Goal: Book appointment/travel/reservation

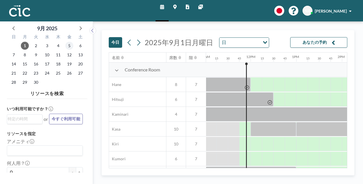
scroll to position [0, 525]
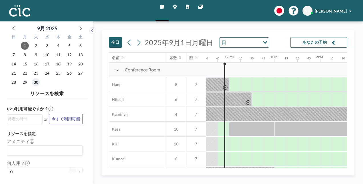
click at [38, 84] on span "30" at bounding box center [36, 82] width 8 height 8
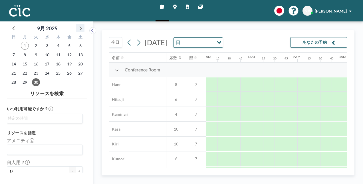
click at [83, 26] on icon at bounding box center [80, 27] width 7 height 7
click at [47, 46] on span "1" at bounding box center [47, 46] width 8 height 8
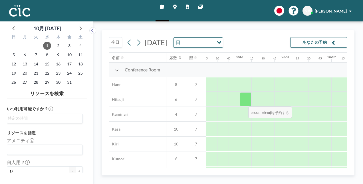
click at [244, 102] on div at bounding box center [245, 99] width 11 height 14
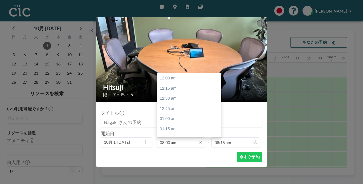
scroll to position [325, 0]
click at [178, 88] on div "08:15 am" at bounding box center [190, 88] width 67 height 10
type input "08:15 am"
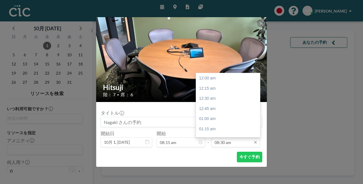
scroll to position [346, 0]
click at [228, 144] on input "08:30 am" at bounding box center [236, 142] width 49 height 10
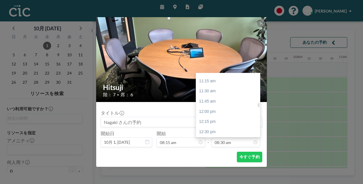
scroll to position [455, 0]
click at [216, 118] on div "12:15 pm" at bounding box center [229, 121] width 67 height 10
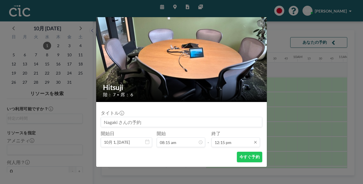
scroll to position [498, 0]
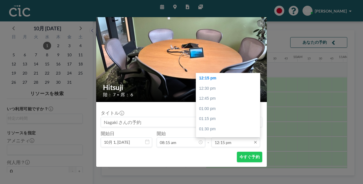
click at [239, 138] on input "12:15 pm" at bounding box center [236, 142] width 49 height 10
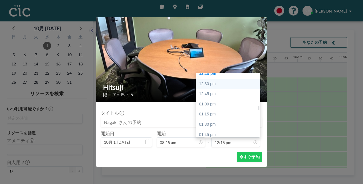
click at [214, 87] on div "12:30 pm" at bounding box center [229, 84] width 67 height 10
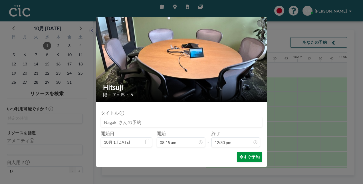
scroll to position [508, 0]
click at [248, 155] on button "今すぐ予約" at bounding box center [249, 157] width 25 height 11
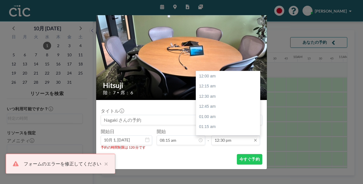
click at [239, 143] on input "12:30 pm" at bounding box center [236, 140] width 49 height 10
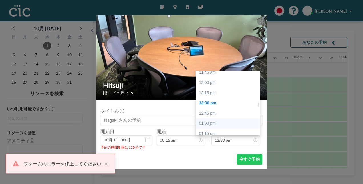
scroll to position [478, 0]
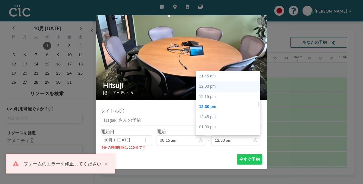
click at [212, 89] on div "12:00 pm" at bounding box center [229, 86] width 67 height 10
type input "12:00 pm"
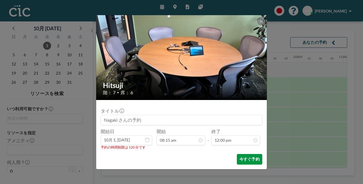
scroll to position [488, 0]
click at [247, 159] on button "今すぐ予約" at bounding box center [249, 159] width 25 height 11
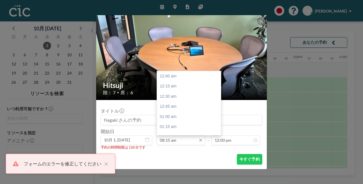
scroll to position [336, 0]
click at [180, 142] on input "08:15 am" at bounding box center [181, 140] width 49 height 10
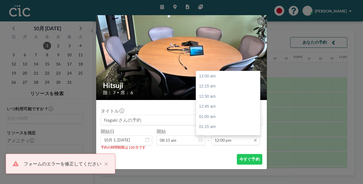
click at [224, 141] on input "12:00 pm" at bounding box center [236, 140] width 49 height 10
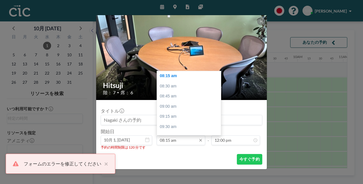
click at [173, 142] on input "08:15 am" at bounding box center [181, 140] width 49 height 10
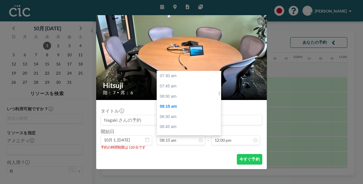
scroll to position [305, 0]
click at [170, 128] on div "08:45 am" at bounding box center [190, 127] width 67 height 10
type input "08:45 am"
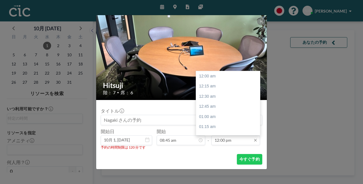
scroll to position [488, 0]
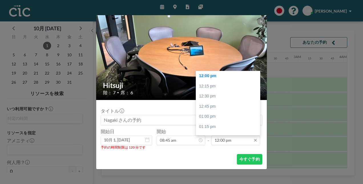
click at [230, 141] on input "12:00 pm" at bounding box center [236, 140] width 49 height 10
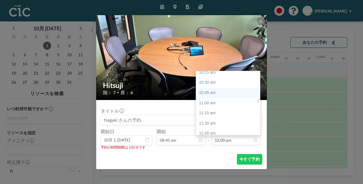
click at [210, 95] on div "10:45 am" at bounding box center [229, 93] width 67 height 10
type input "10:45 am"
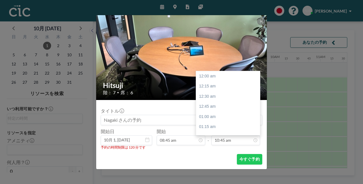
scroll to position [437, 0]
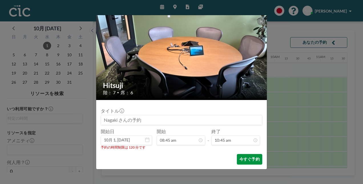
click at [246, 158] on button "今すぐ予約" at bounding box center [249, 159] width 25 height 11
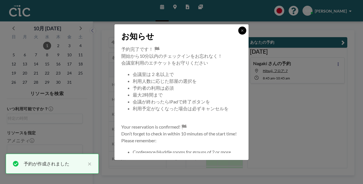
click at [242, 29] on icon at bounding box center [242, 30] width 3 height 3
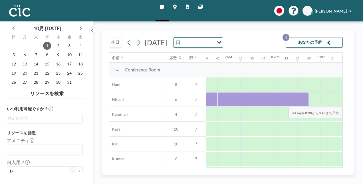
click at [210, 107] on div at bounding box center [211, 99] width 11 height 14
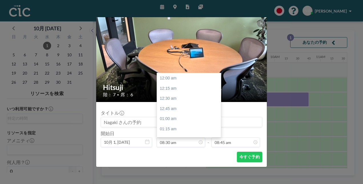
scroll to position [346, 0]
click at [181, 142] on input "08:30 am" at bounding box center [181, 142] width 49 height 10
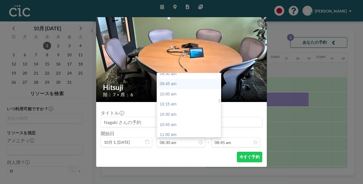
click at [178, 127] on div "10:45 am" at bounding box center [190, 125] width 67 height 10
type input "10:45 am"
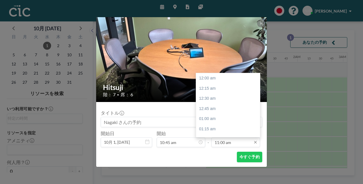
scroll to position [447, 0]
click at [227, 140] on input "11:00 am" at bounding box center [236, 142] width 49 height 10
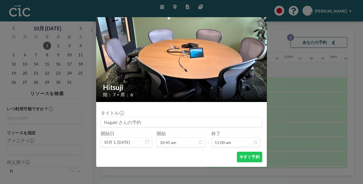
scroll to position [0, 480]
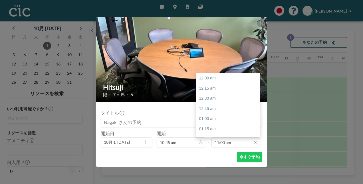
click at [227, 137] on input "11:00 am" at bounding box center [236, 142] width 49 height 10
click at [211, 121] on div "12:45 pm" at bounding box center [229, 119] width 67 height 10
type input "12:45 pm"
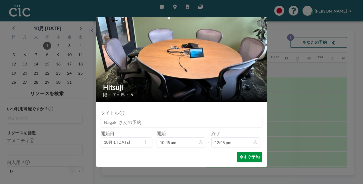
scroll to position [0, 0]
click at [250, 157] on button "今すぐ予約" at bounding box center [249, 157] width 25 height 11
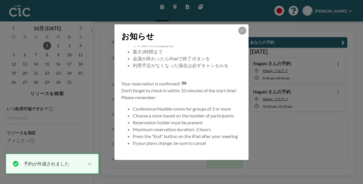
scroll to position [43, 0]
click at [243, 30] on icon at bounding box center [242, 30] width 2 height 2
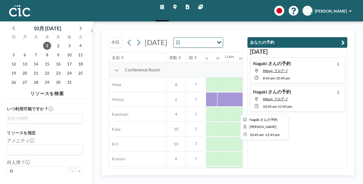
click at [236, 107] on div at bounding box center [263, 99] width 91 height 14
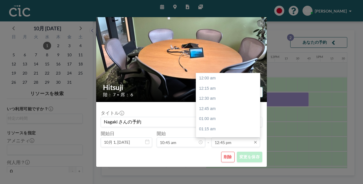
scroll to position [518, 0]
click at [232, 141] on input "12:45 pm" at bounding box center [236, 142] width 49 height 10
click at [215, 93] on div "12:00 pm" at bounding box center [229, 94] width 67 height 10
type input "12:00 pm"
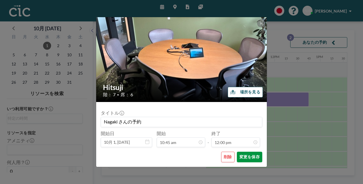
click at [250, 153] on button "変更を保存" at bounding box center [249, 157] width 25 height 11
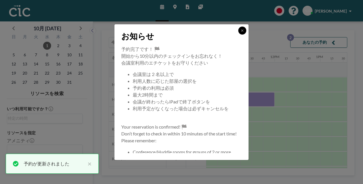
click at [243, 31] on icon at bounding box center [242, 30] width 2 height 2
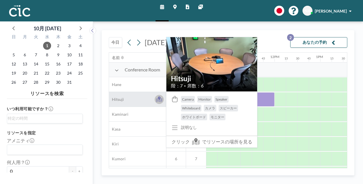
click at [159, 98] on icon at bounding box center [159, 98] width 3 height 3
